Goal: Task Accomplishment & Management: Complete application form

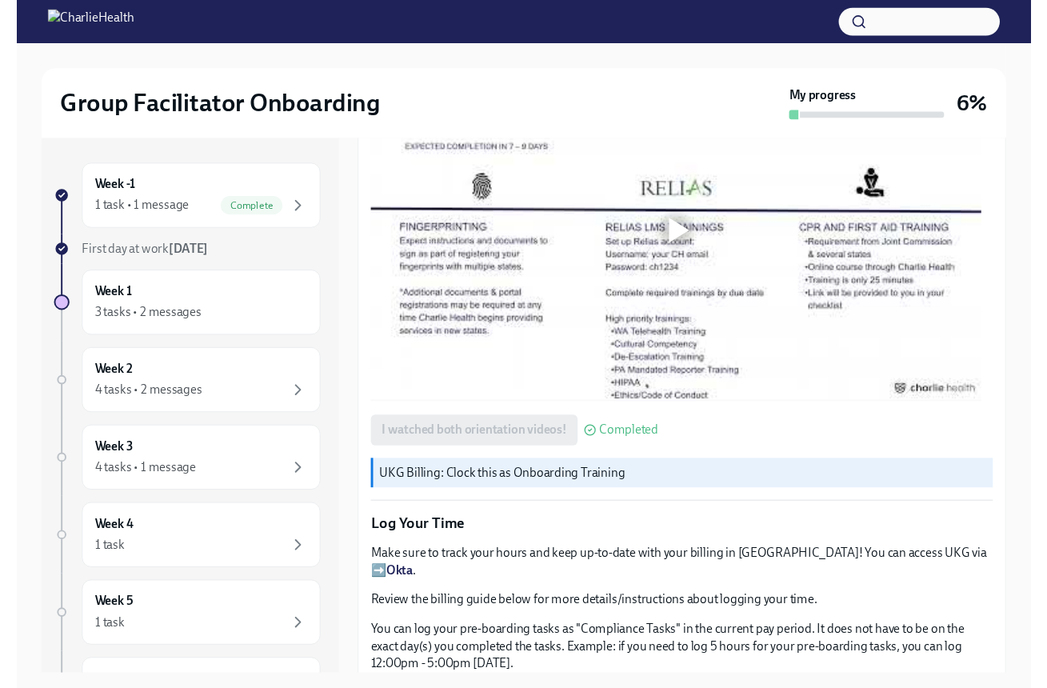
scroll to position [1276, 0]
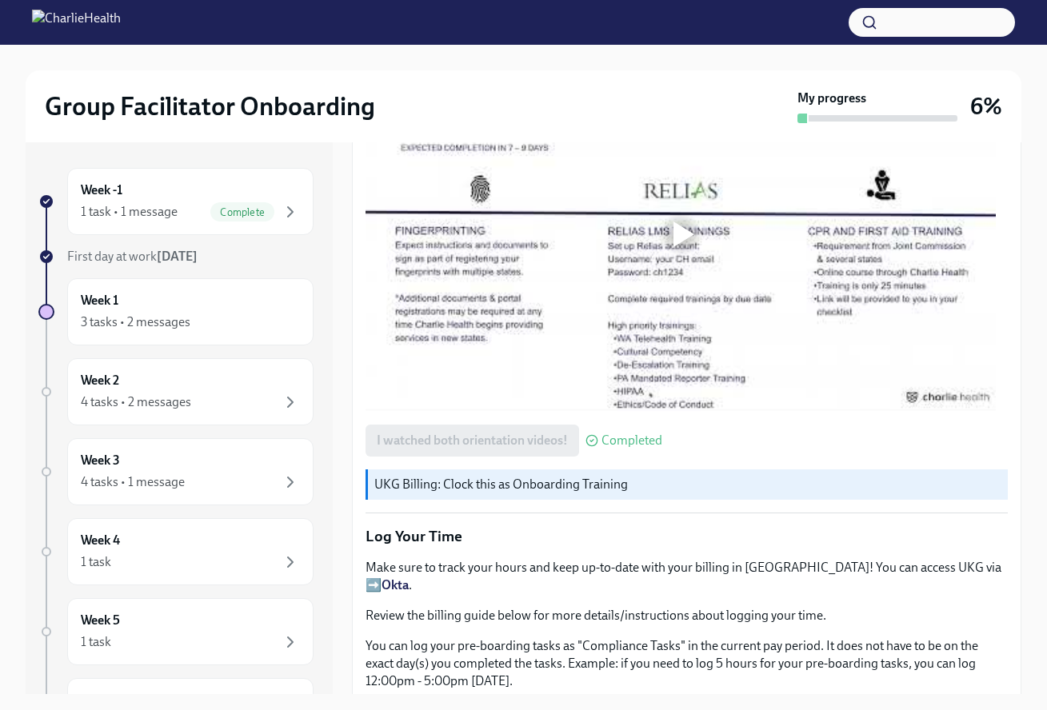
click at [409, 578] on strong "Okta" at bounding box center [395, 585] width 27 height 15
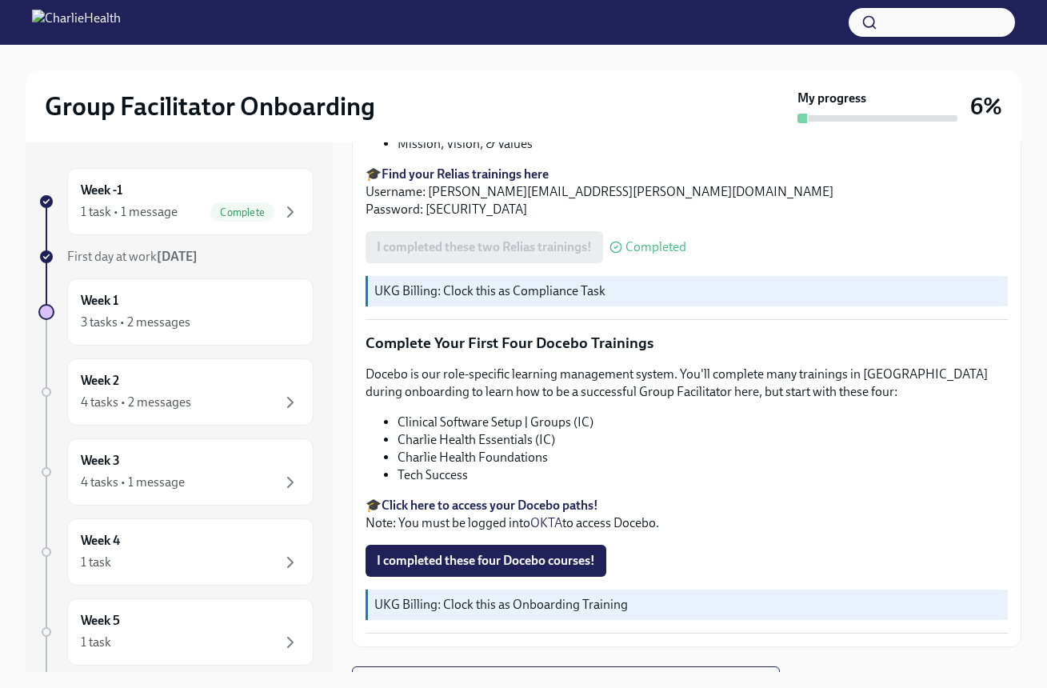
scroll to position [29, 0]
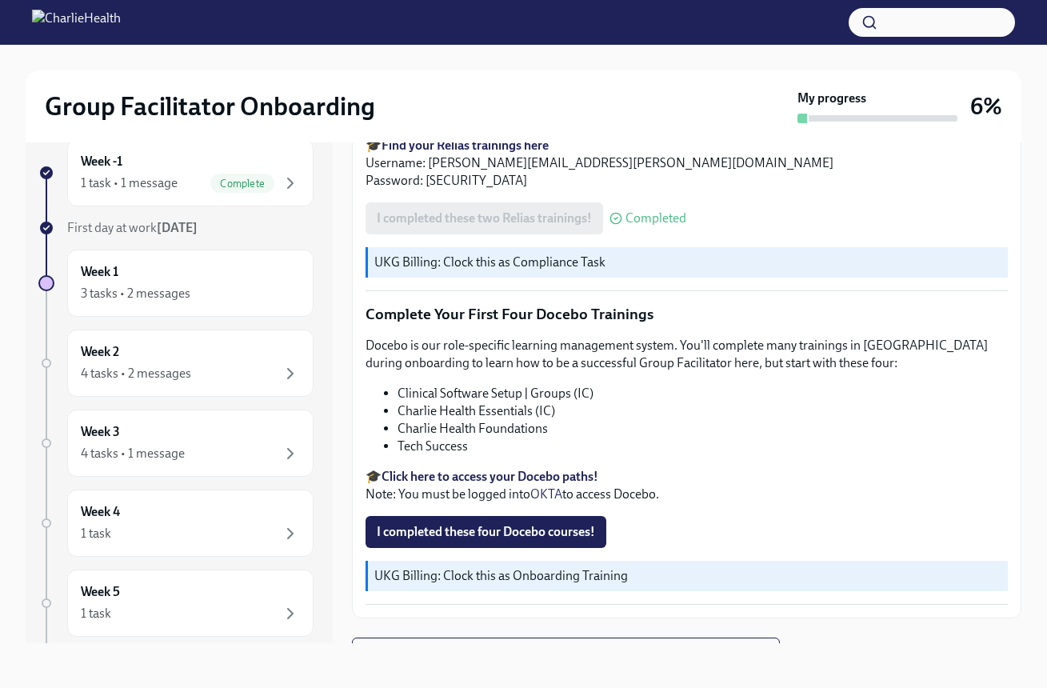
click at [520, 469] on strong "Click here to access your Docebo paths!" at bounding box center [490, 476] width 217 height 15
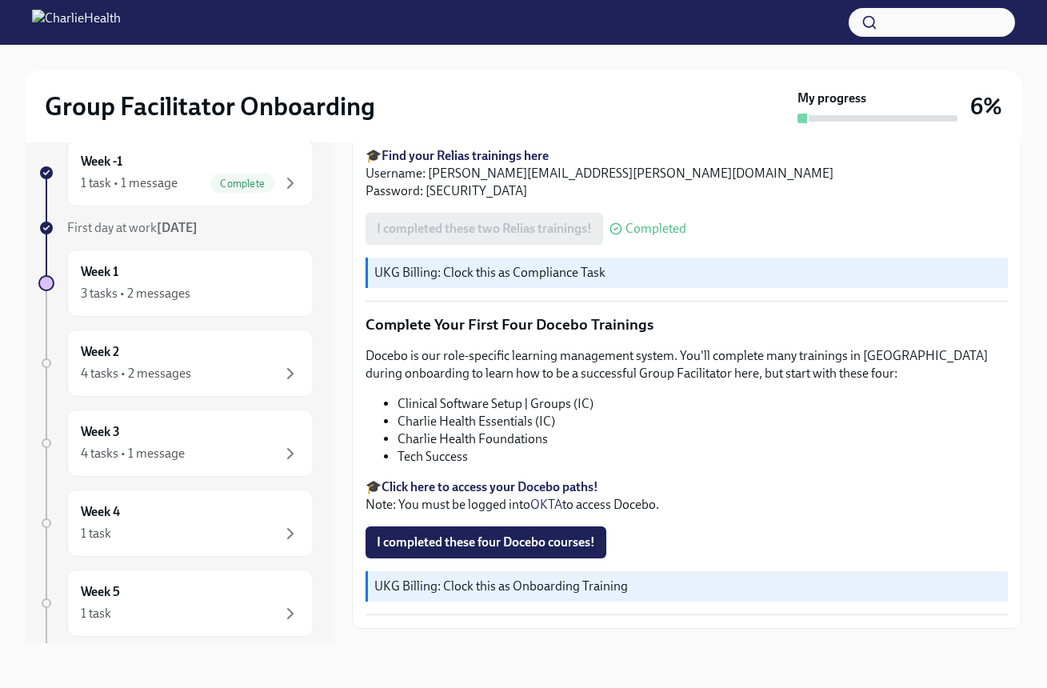
scroll to position [2050, 0]
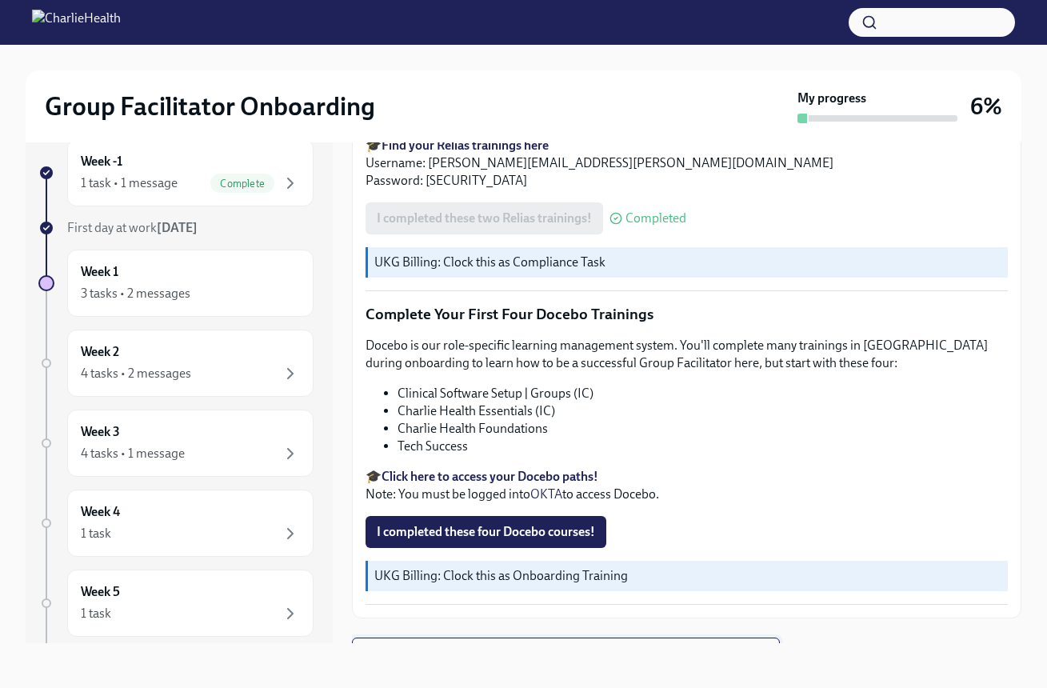
click at [517, 646] on span "Next task : Week One: Essential Compliance Tasks (~6.5 hours to complete)" at bounding box center [566, 654] width 401 height 16
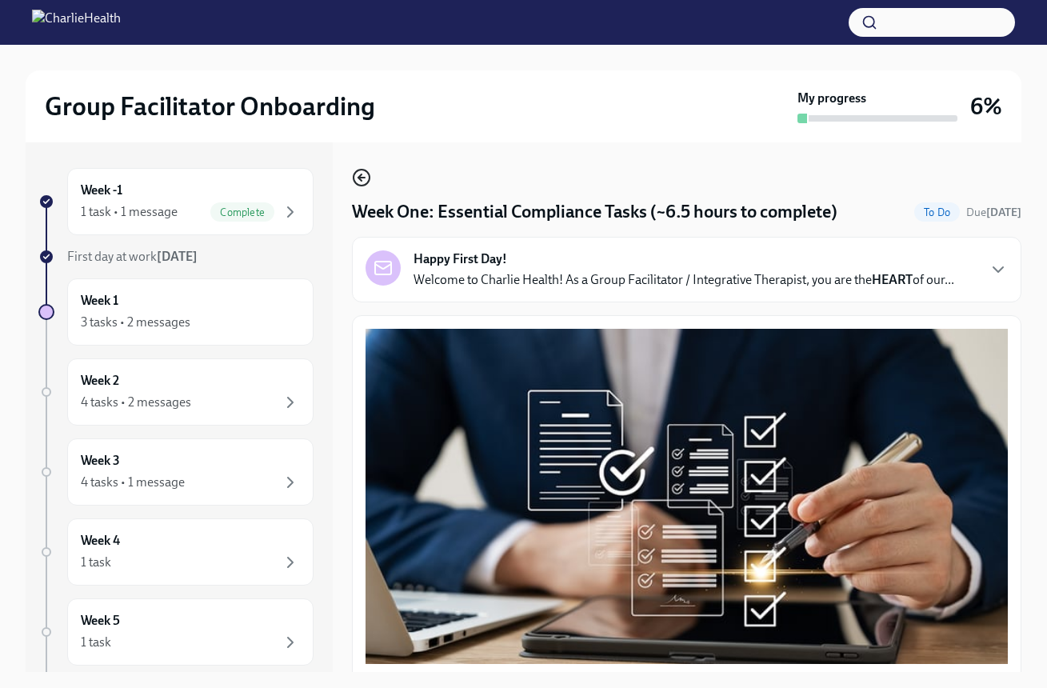
click at [359, 178] on icon "button" at bounding box center [359, 177] width 3 height 6
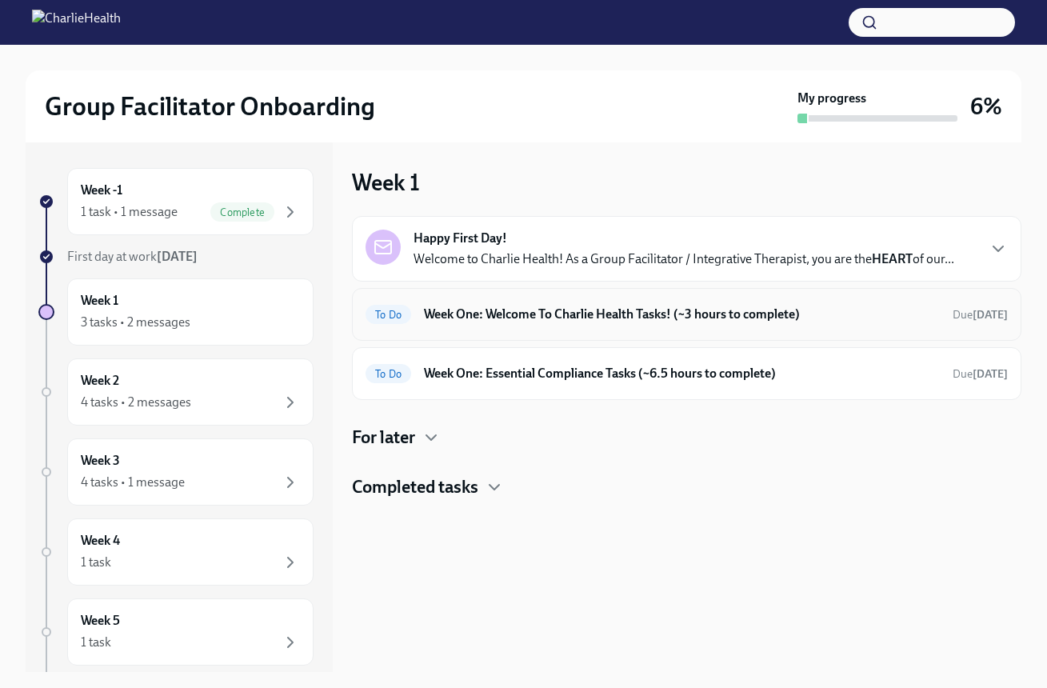
click at [449, 326] on div "To Do Week One: Welcome To Charlie Health Tasks! (~3 hours to complete) Due in …" at bounding box center [687, 315] width 642 height 26
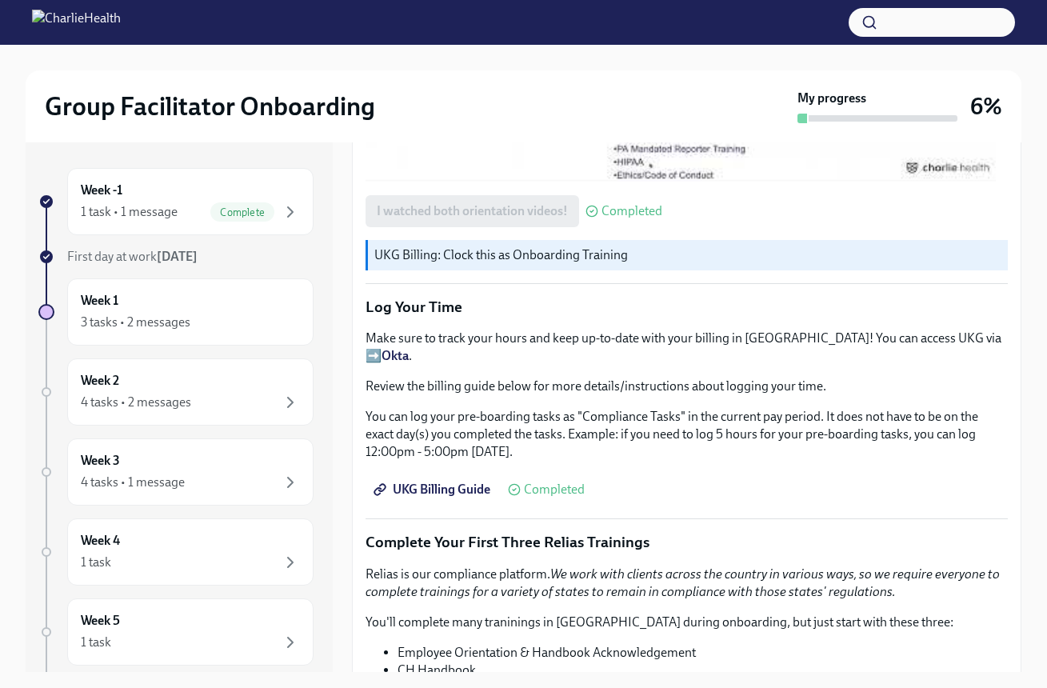
scroll to position [1639, 0]
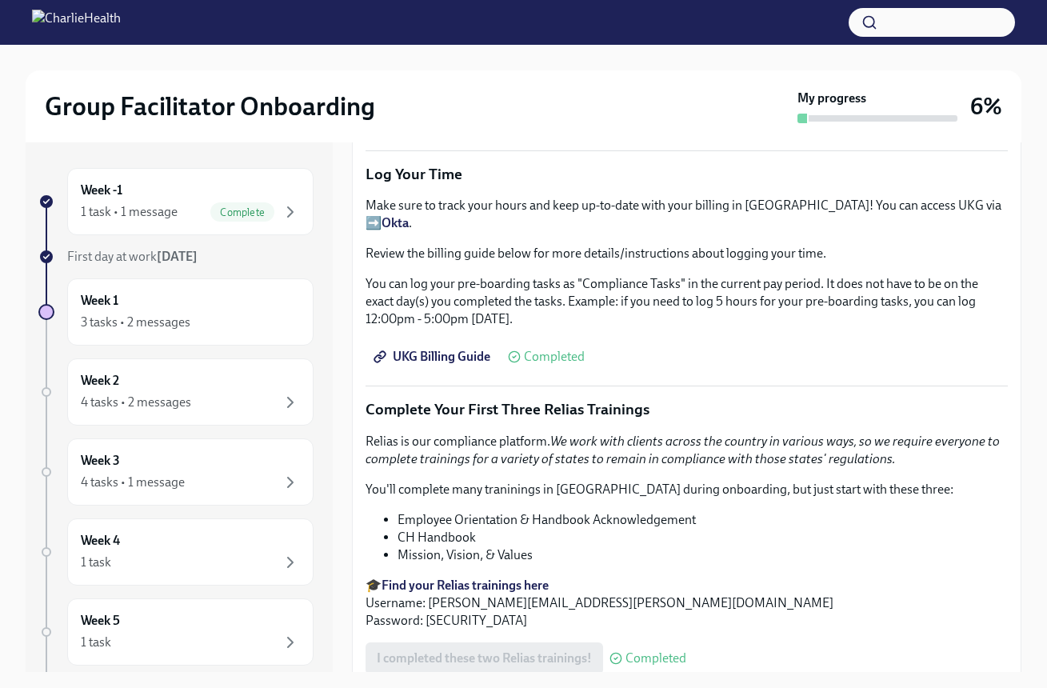
click at [461, 578] on strong "Find your Relias trainings here" at bounding box center [465, 585] width 167 height 15
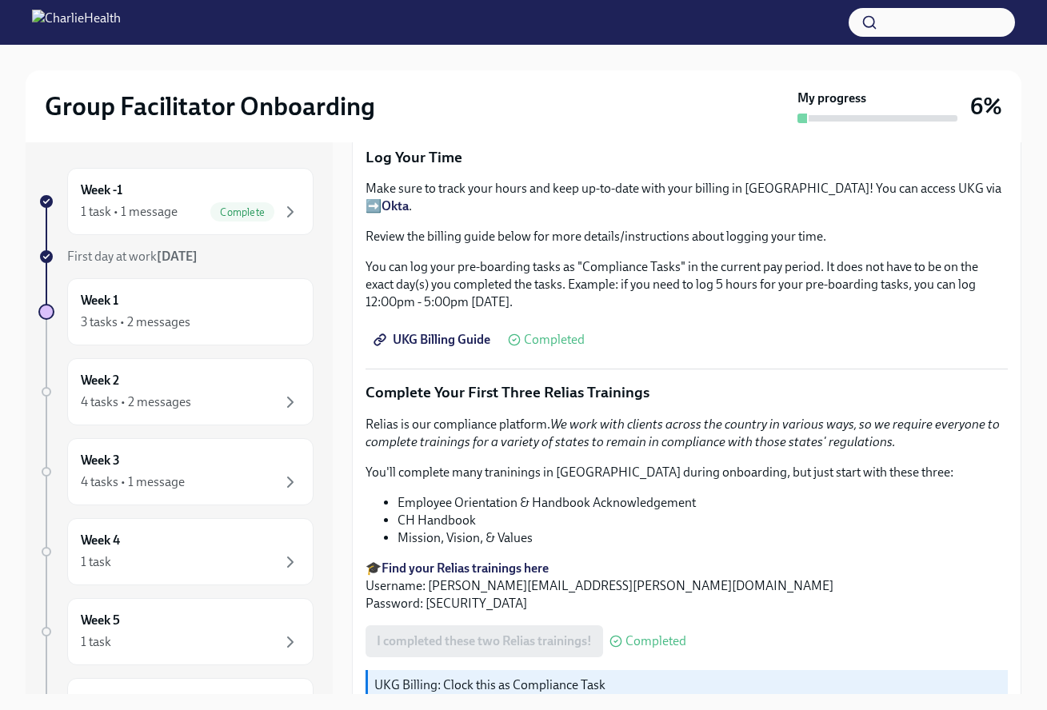
scroll to position [1770, 0]
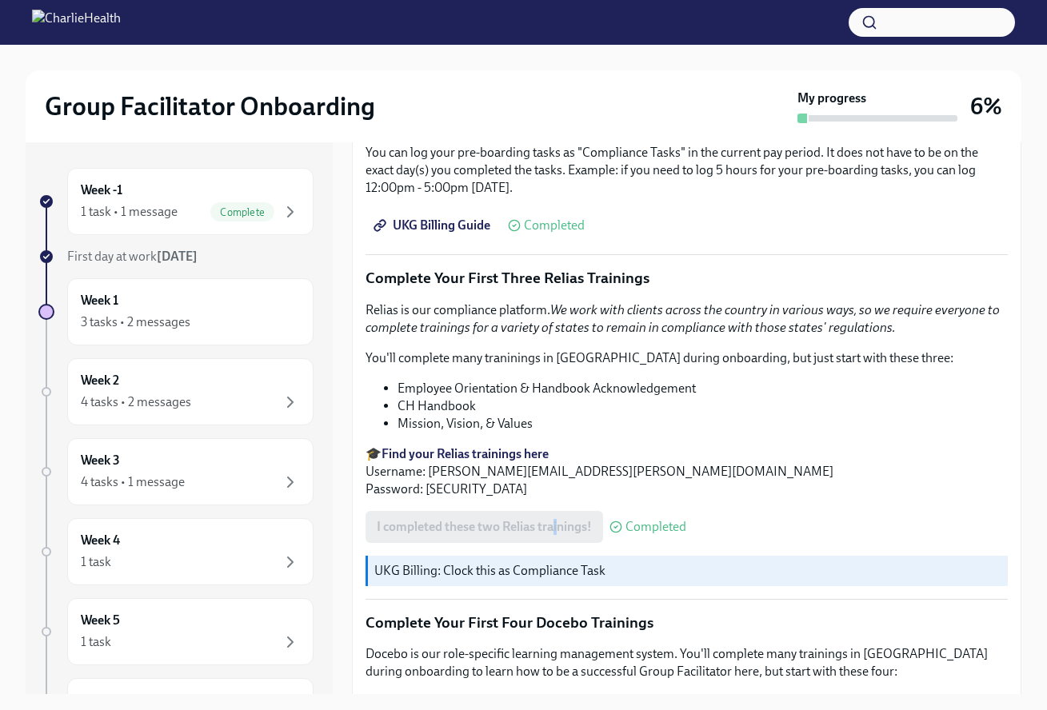
click at [556, 511] on div "I completed these two Relias trainings! Completed" at bounding box center [526, 527] width 321 height 32
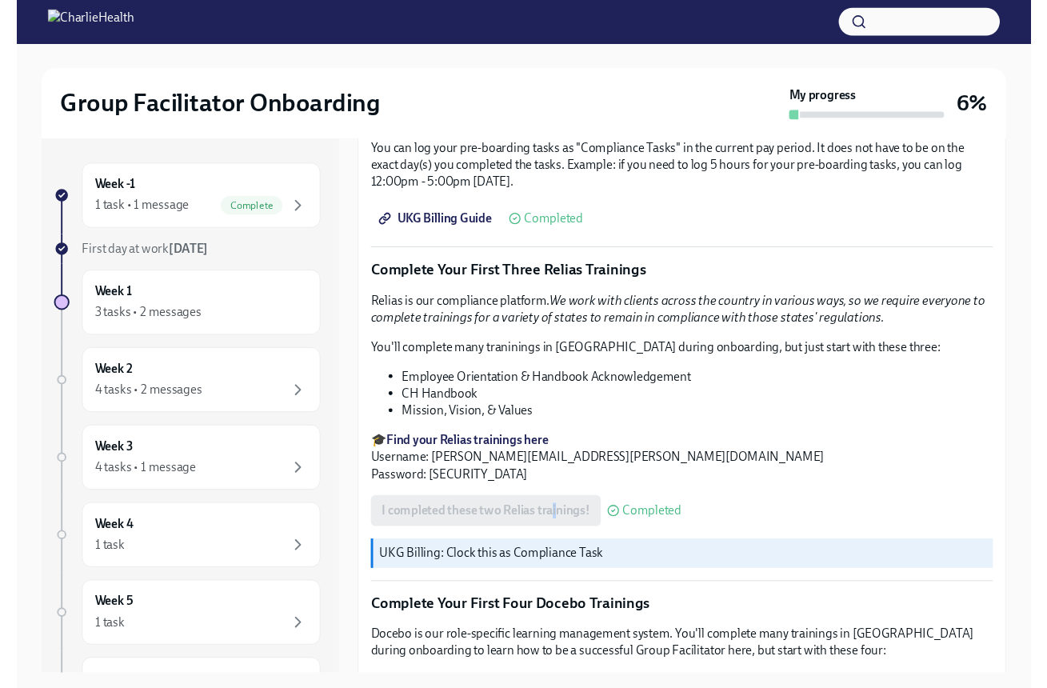
scroll to position [1773, 0]
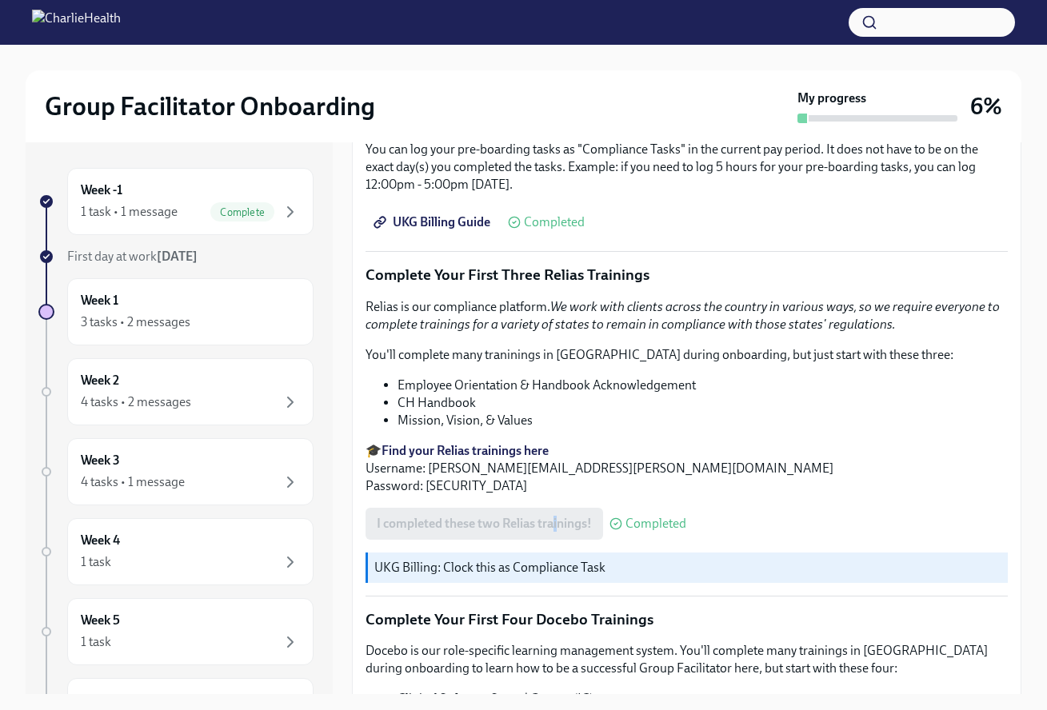
click at [458, 443] on strong "Find your Relias trainings here" at bounding box center [465, 450] width 167 height 15
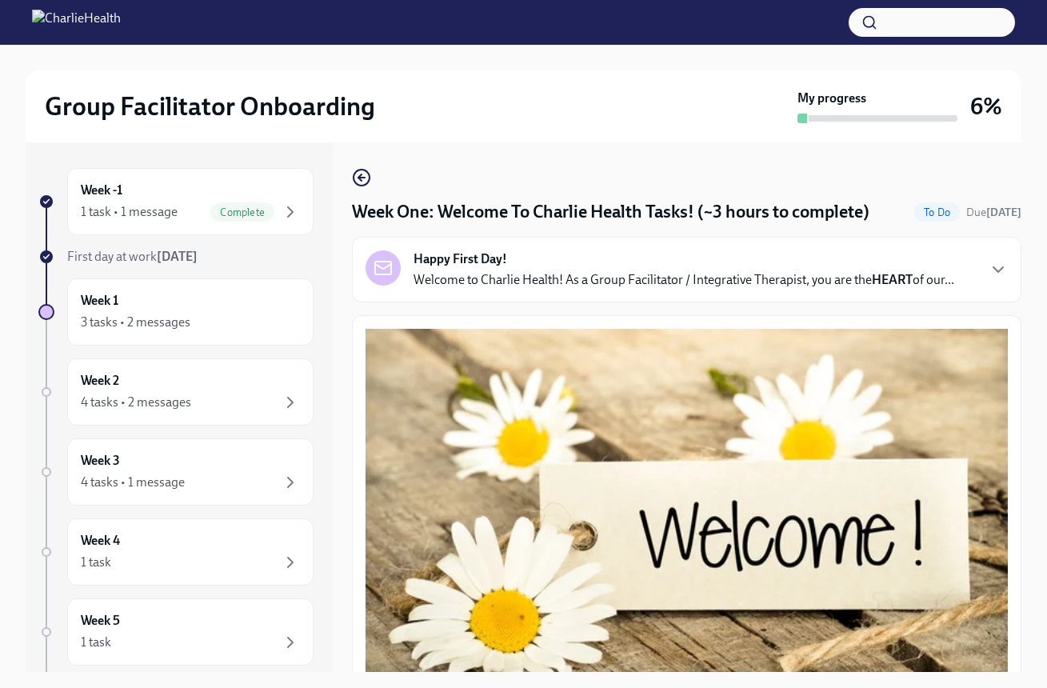
scroll to position [1871, 0]
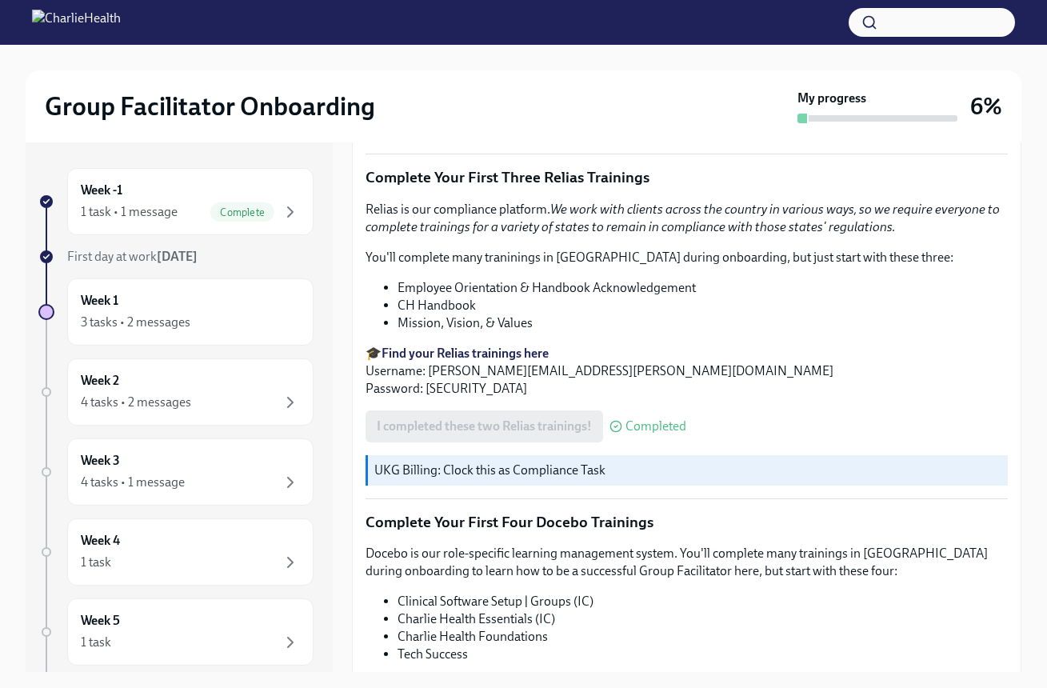
click at [540, 346] on strong "Find your Relias trainings here" at bounding box center [465, 353] width 167 height 15
